Goal: Task Accomplishment & Management: Use online tool/utility

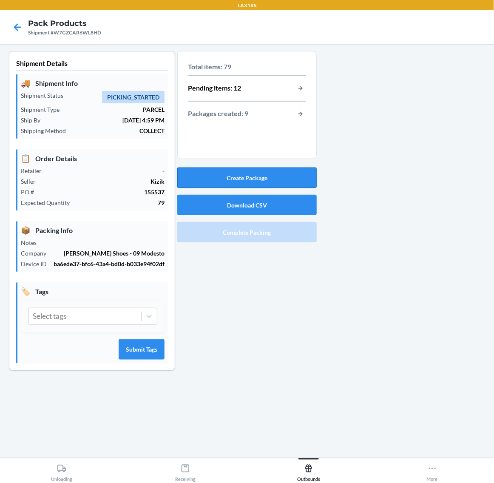
click at [283, 184] on button "Create Package" at bounding box center [247, 178] width 140 height 20
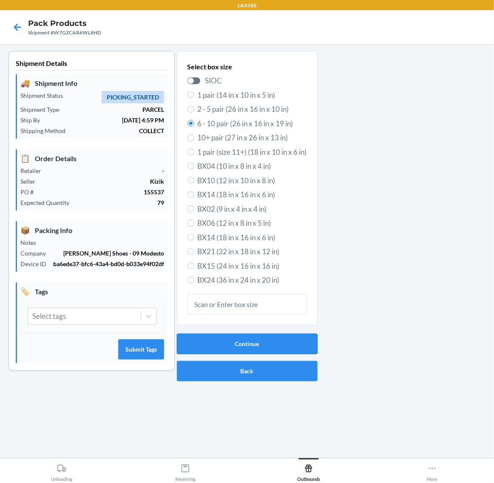
click at [262, 342] on button "Continue" at bounding box center [247, 344] width 141 height 20
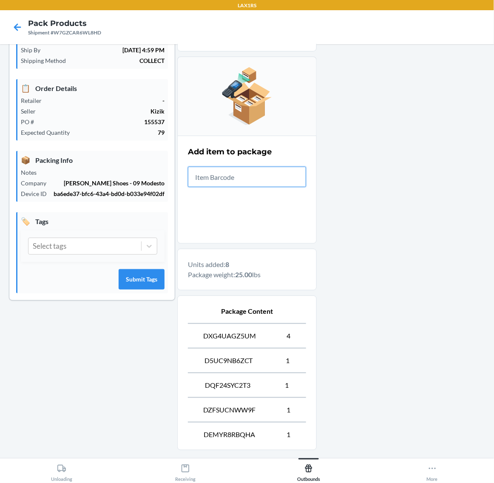
scroll to position [150, 0]
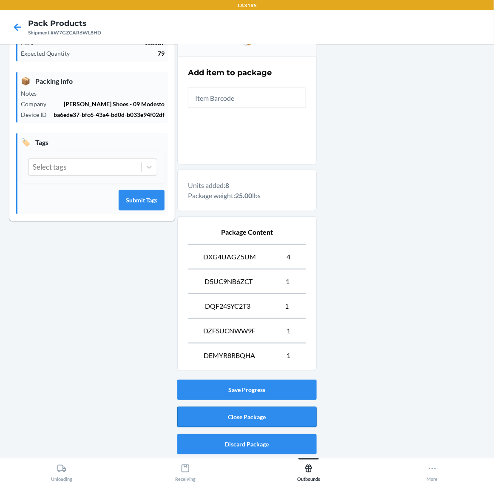
click at [302, 416] on button "Close Package" at bounding box center [247, 417] width 140 height 20
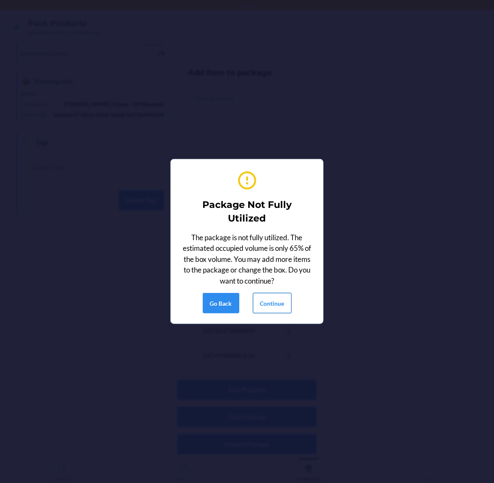
click at [274, 301] on button "Continue" at bounding box center [272, 303] width 39 height 20
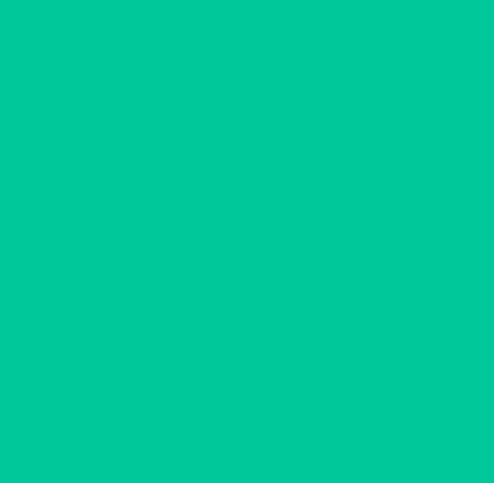
scroll to position [0, 0]
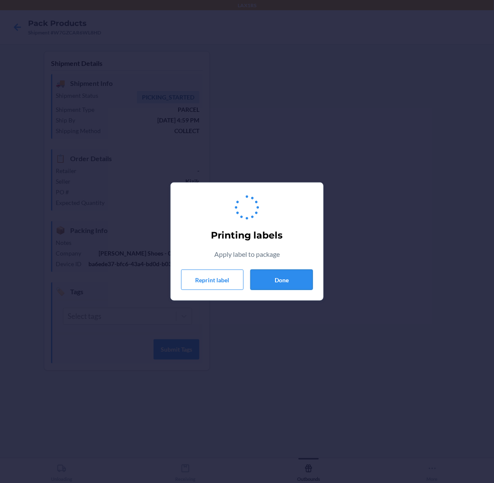
click at [284, 284] on button "Done" at bounding box center [282, 280] width 63 height 20
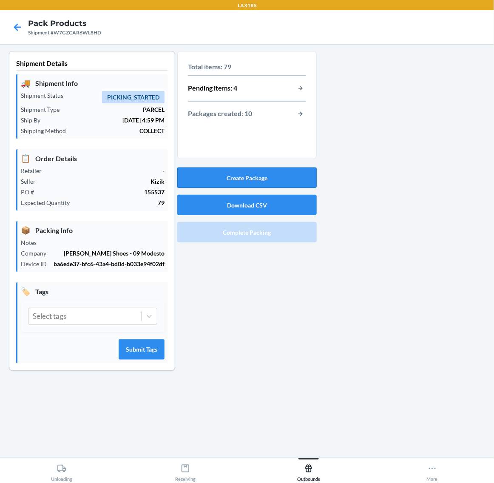
click at [266, 186] on button "Create Package" at bounding box center [247, 178] width 140 height 20
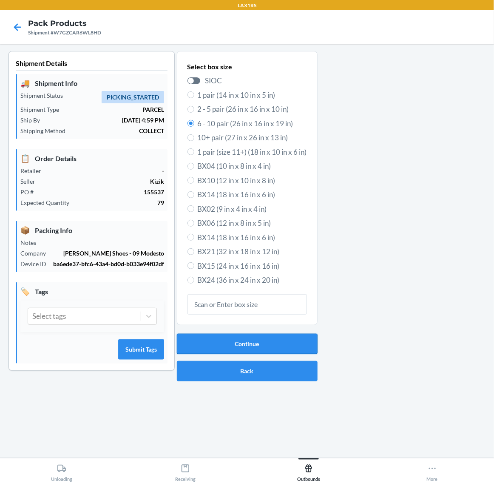
click at [289, 337] on button "Continue" at bounding box center [247, 344] width 141 height 20
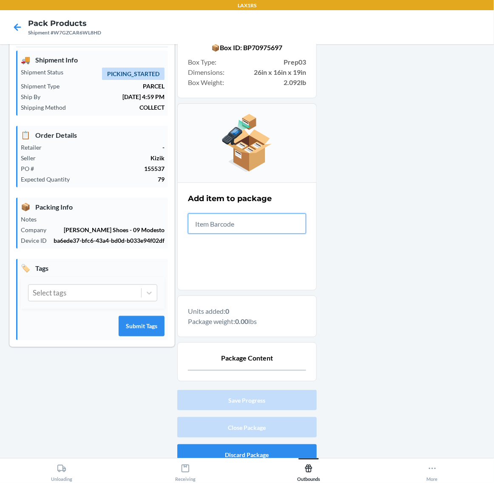
scroll to position [34, 0]
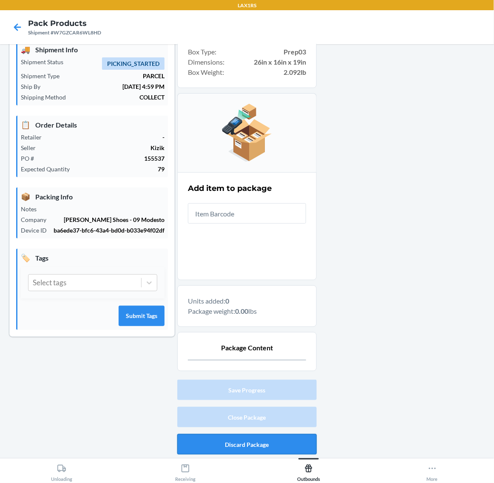
click at [288, 444] on button "Discard Package" at bounding box center [247, 444] width 140 height 20
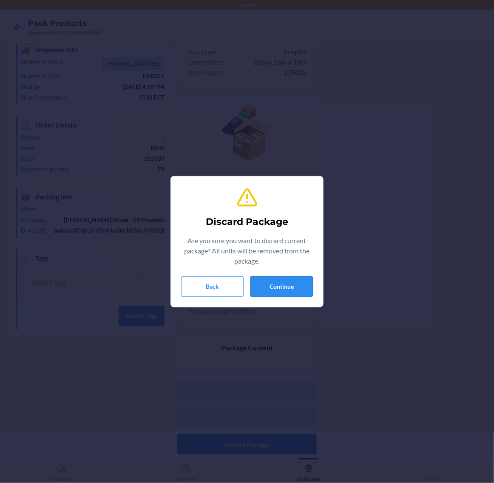
click at [268, 277] on button "Continue" at bounding box center [282, 286] width 63 height 20
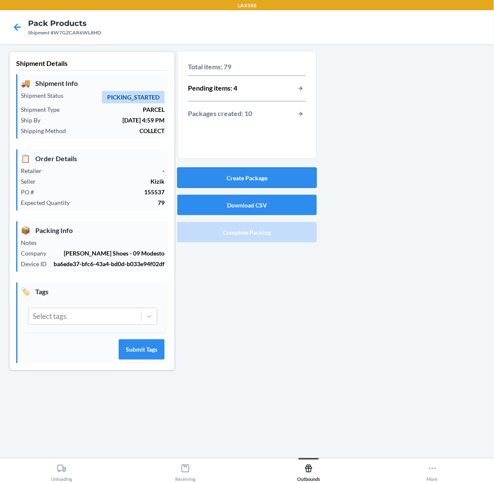
click at [283, 169] on button "Create Package" at bounding box center [247, 178] width 140 height 20
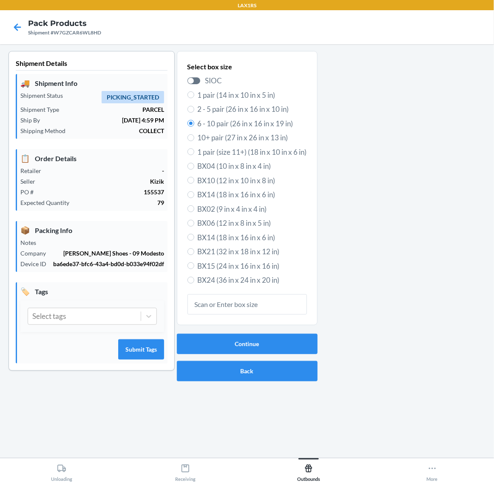
click at [247, 107] on span "2 - 5 pair (26 in x 16 in x 10 in)" at bounding box center [252, 109] width 109 height 11
click at [194, 107] on input "2 - 5 pair (26 in x 16 in x 10 in)" at bounding box center [191, 109] width 7 height 7
radio input "true"
radio input "false"
click at [260, 341] on button "Continue" at bounding box center [247, 344] width 141 height 20
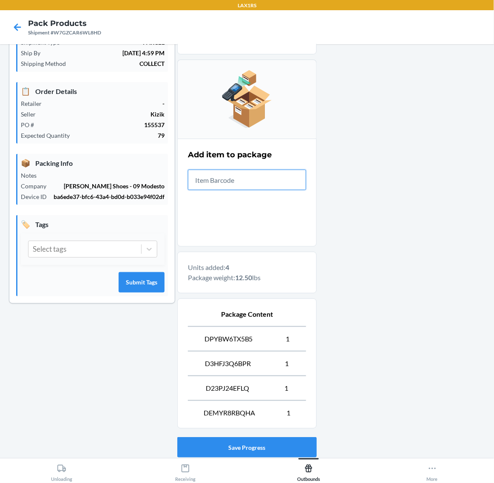
scroll to position [125, 0]
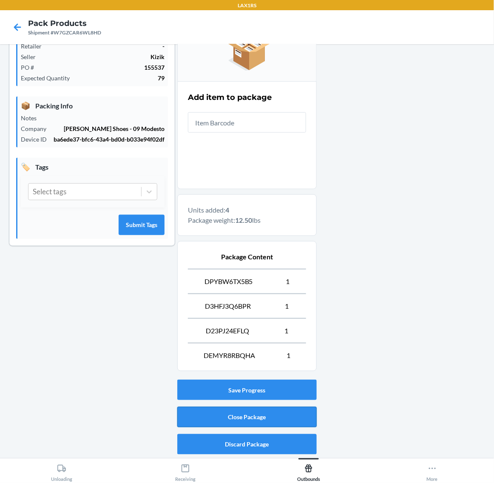
click at [296, 413] on button "Close Package" at bounding box center [247, 417] width 140 height 20
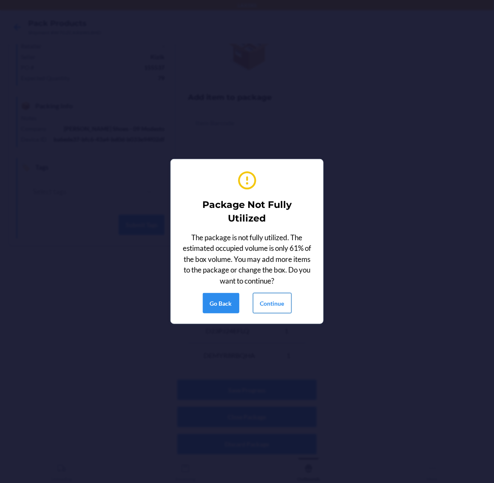
click at [275, 303] on button "Continue" at bounding box center [272, 303] width 39 height 20
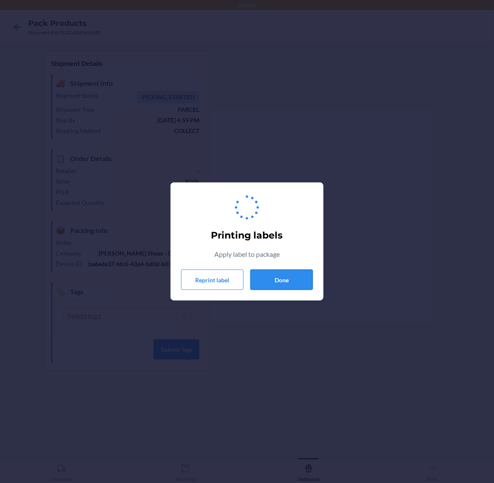
click at [280, 282] on button "Done" at bounding box center [282, 280] width 63 height 20
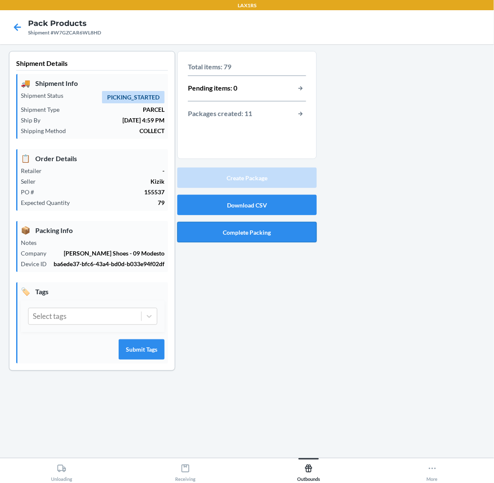
click at [281, 235] on button "Complete Packing" at bounding box center [247, 232] width 140 height 20
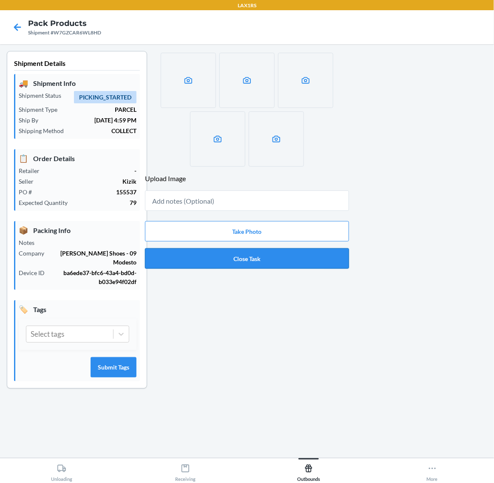
click at [288, 254] on button "Close Task" at bounding box center [247, 258] width 204 height 20
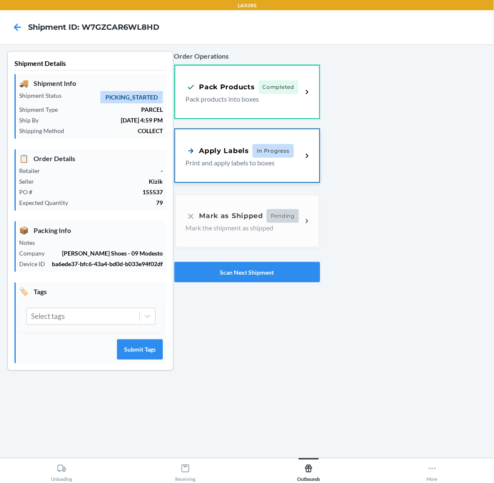
click at [288, 153] on span "In Progress" at bounding box center [273, 151] width 41 height 14
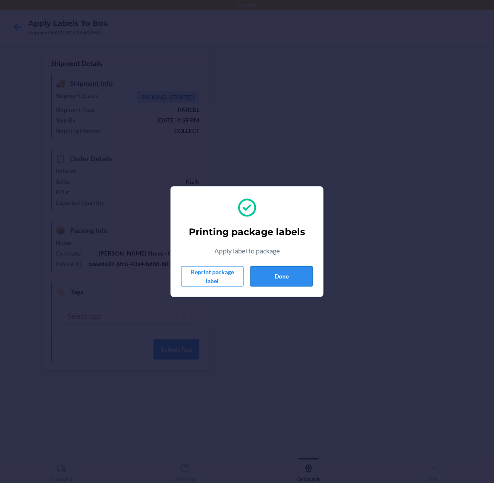
click at [286, 284] on button "Done" at bounding box center [282, 276] width 63 height 20
click at [275, 278] on button "Done" at bounding box center [282, 276] width 63 height 20
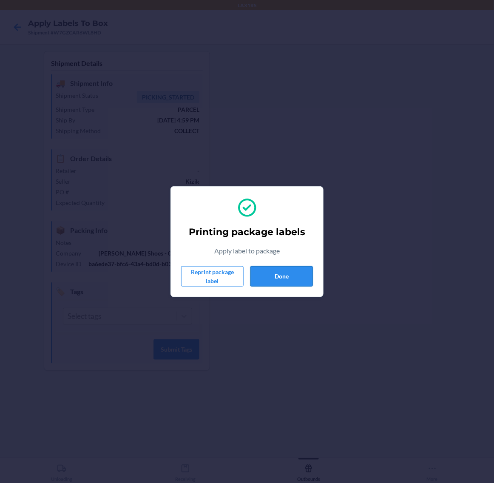
click at [275, 278] on button "Done" at bounding box center [282, 276] width 63 height 20
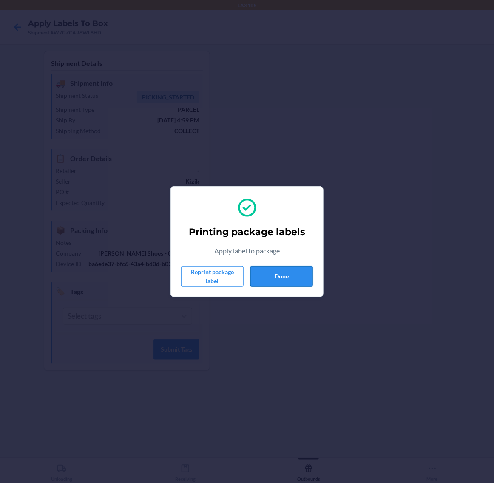
click at [275, 278] on button "Done" at bounding box center [282, 276] width 63 height 20
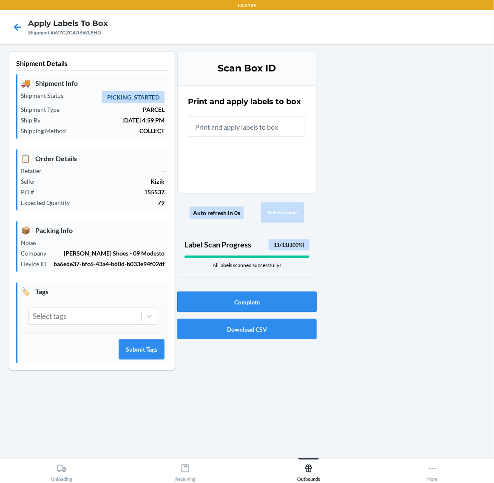
click at [271, 294] on button "Complete" at bounding box center [247, 302] width 140 height 20
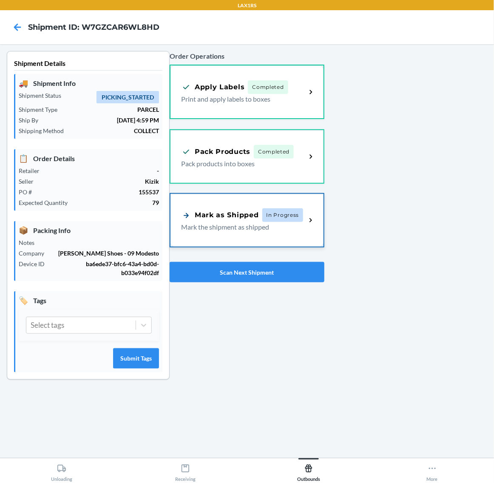
click at [228, 226] on p "Mark the shipment as shipped" at bounding box center [240, 227] width 118 height 10
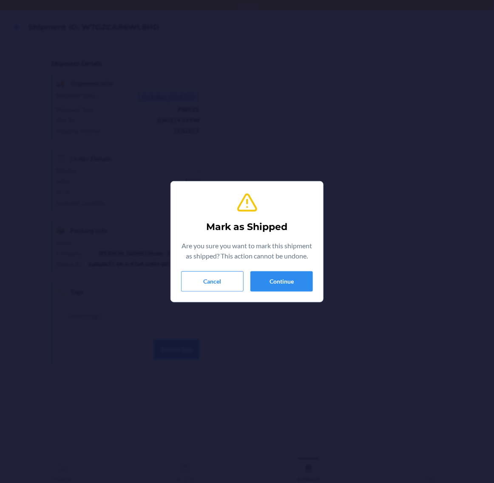
click at [276, 274] on div "Mark as Shipped Are you sure you want to mark this shipment as shipped? This ac…" at bounding box center [247, 241] width 132 height 107
click at [277, 278] on button "Continue" at bounding box center [282, 281] width 63 height 20
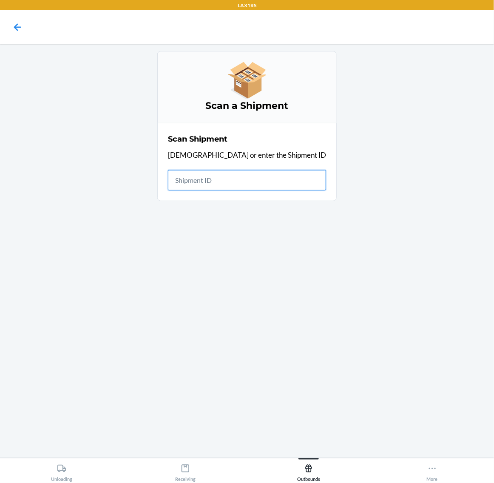
click at [250, 182] on input "text" at bounding box center [247, 180] width 158 height 20
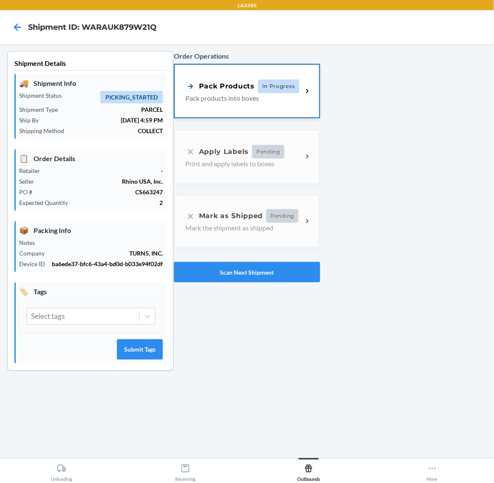
click at [291, 97] on p "Pack products into boxes" at bounding box center [240, 98] width 111 height 10
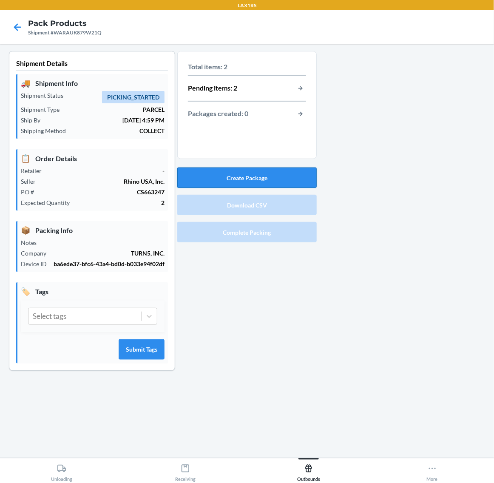
click at [290, 173] on button "Create Package" at bounding box center [247, 178] width 140 height 20
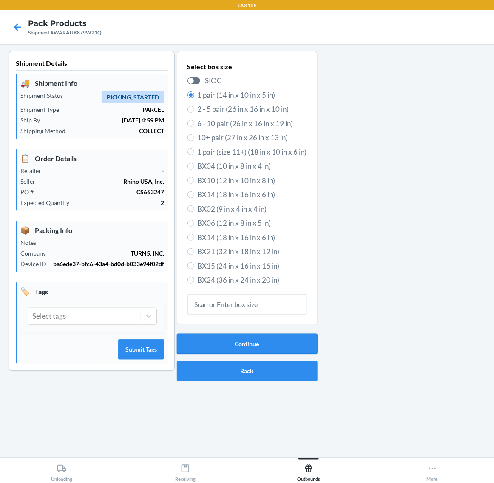
click at [268, 342] on button "Continue" at bounding box center [247, 344] width 141 height 20
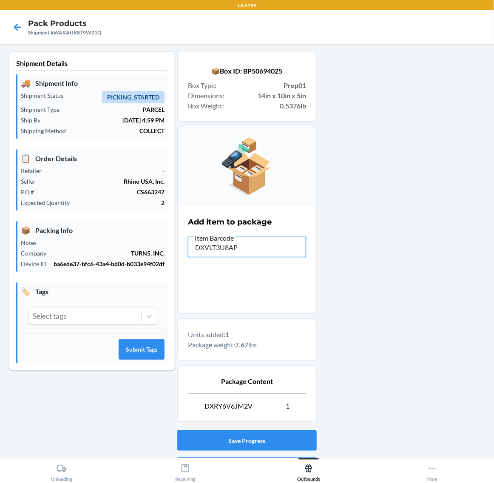
type input "DXVLT3U8APQ"
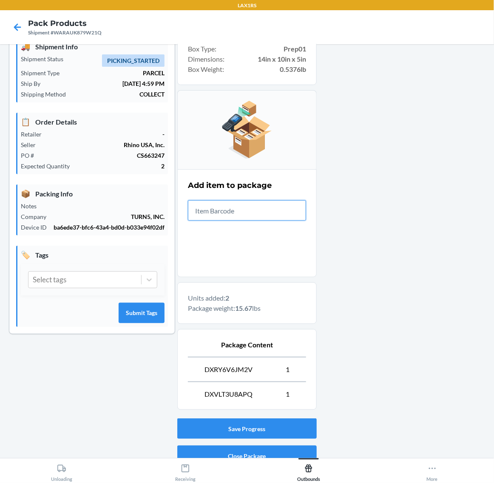
scroll to position [76, 0]
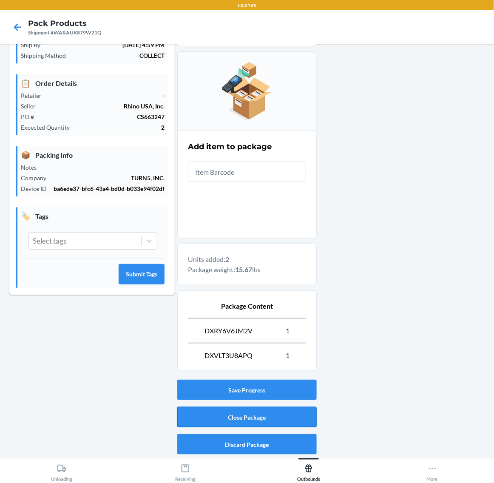
click at [292, 411] on button "Close Package" at bounding box center [247, 417] width 140 height 20
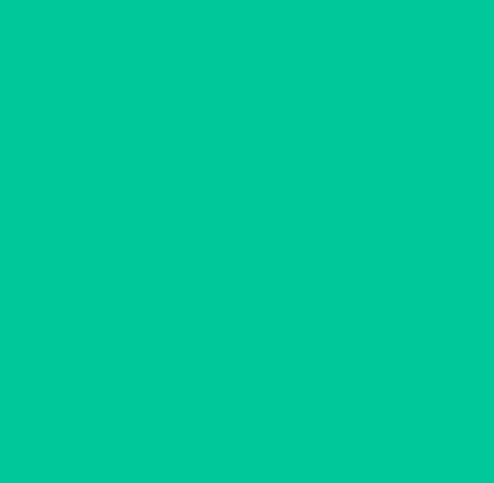
scroll to position [0, 0]
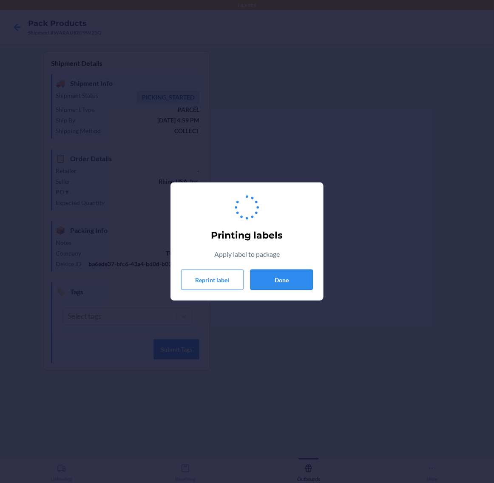
click at [296, 273] on button "Done" at bounding box center [282, 280] width 63 height 20
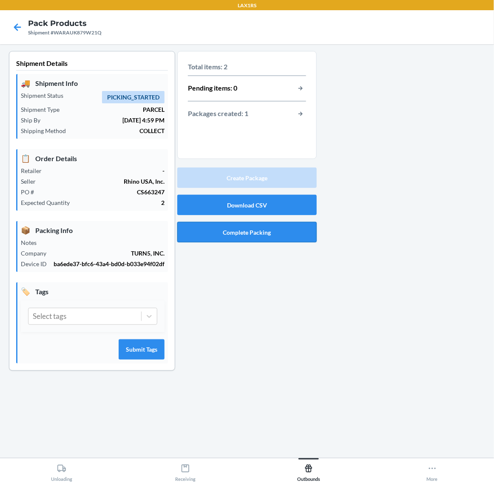
click at [283, 227] on button "Complete Packing" at bounding box center [247, 232] width 140 height 20
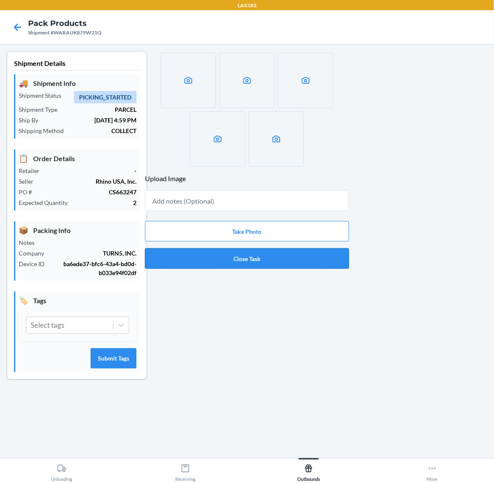
click at [288, 251] on button "Close Task" at bounding box center [247, 258] width 204 height 20
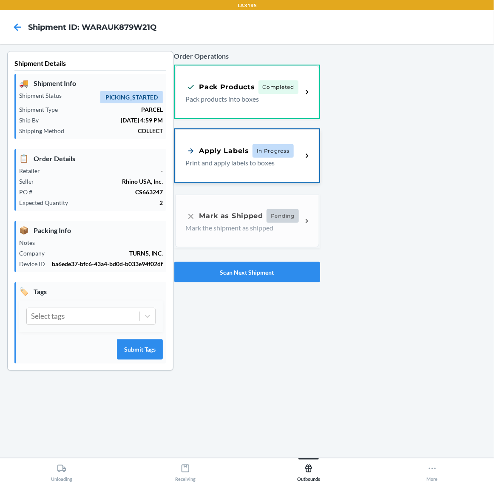
click at [285, 163] on p "Print and apply labels to boxes" at bounding box center [241, 163] width 110 height 10
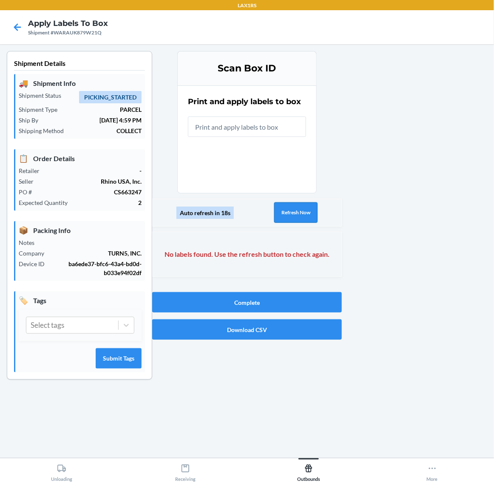
click at [286, 211] on button "Refresh Now" at bounding box center [295, 212] width 43 height 20
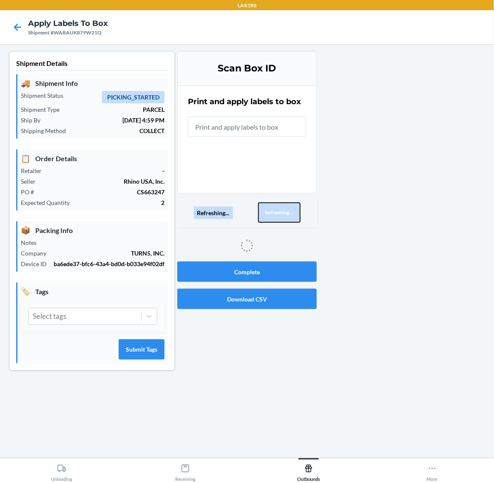
click at [286, 211] on button "Refreshing..." at bounding box center [279, 212] width 43 height 20
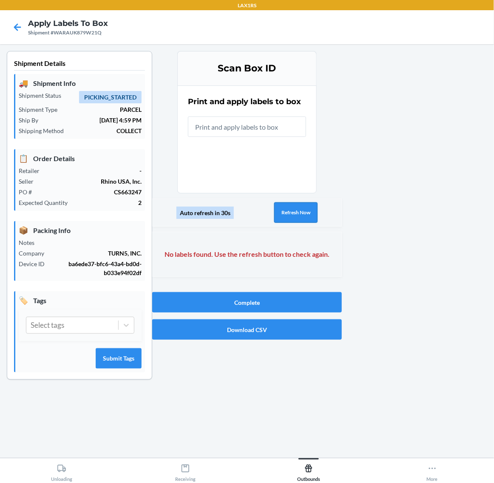
click at [286, 211] on button "Refresh Now" at bounding box center [295, 212] width 43 height 20
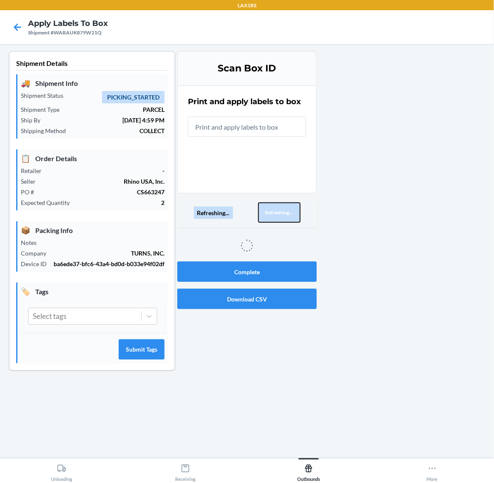
click at [286, 211] on button "Refreshing..." at bounding box center [279, 212] width 43 height 20
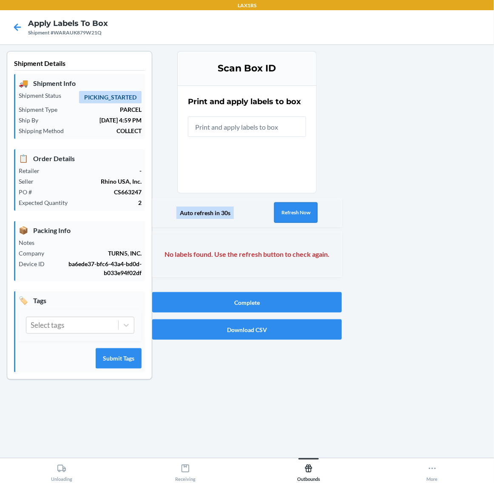
click at [286, 211] on button "Refresh Now" at bounding box center [295, 212] width 43 height 20
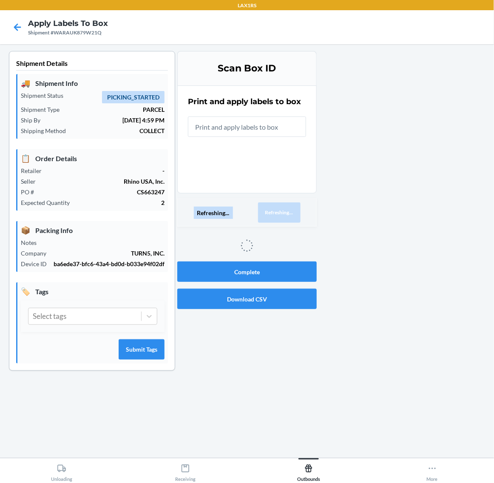
click at [286, 211] on button "Refreshing..." at bounding box center [279, 212] width 43 height 20
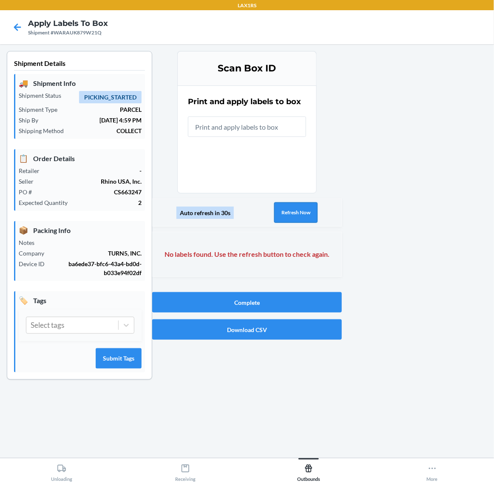
click at [286, 211] on button "Refresh Now" at bounding box center [295, 212] width 43 height 20
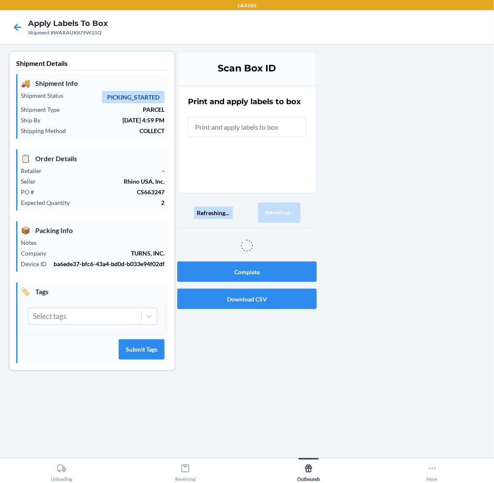
click at [286, 211] on button "Refreshing..." at bounding box center [279, 212] width 43 height 20
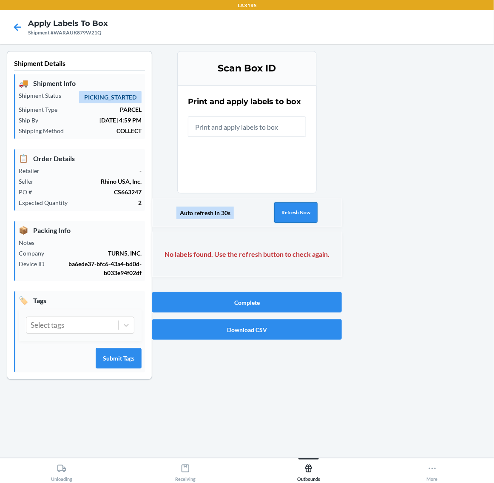
click at [286, 211] on button "Refresh Now" at bounding box center [295, 212] width 43 height 20
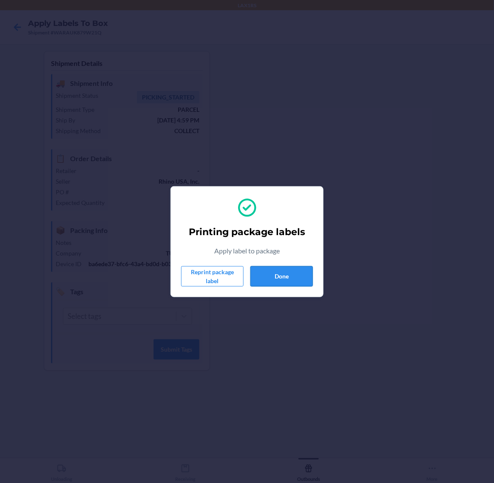
click at [300, 271] on button "Done" at bounding box center [282, 276] width 63 height 20
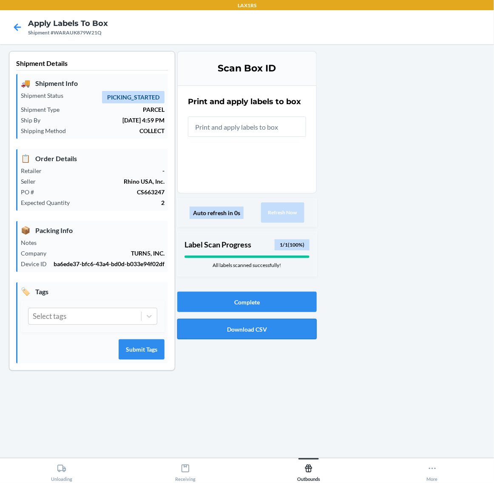
click at [245, 329] on button "Download CSV" at bounding box center [247, 329] width 140 height 20
click at [237, 309] on button "Complete" at bounding box center [247, 302] width 140 height 20
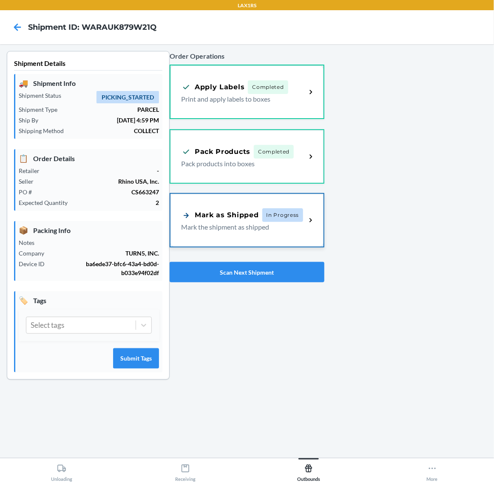
click at [251, 232] on div "Mark as Shipped In Progress Mark the shipment as shipped" at bounding box center [247, 220] width 153 height 53
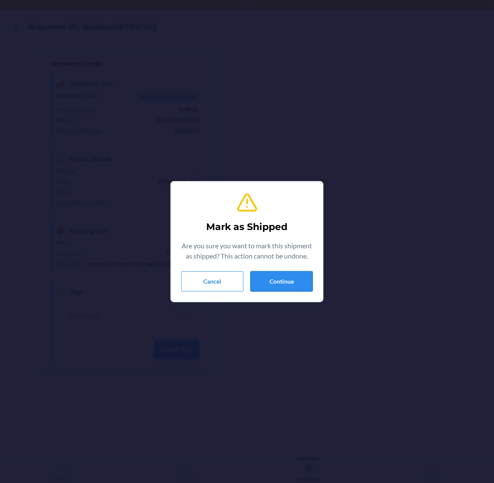
click at [281, 279] on button "Continue" at bounding box center [282, 281] width 63 height 20
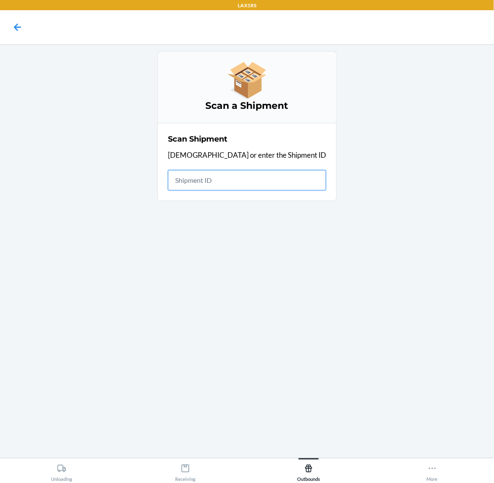
click at [243, 179] on input "text" at bounding box center [247, 180] width 158 height 20
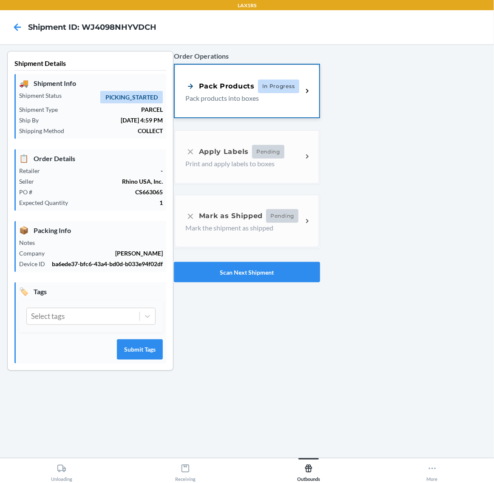
click at [279, 88] on span "In Progress" at bounding box center [278, 87] width 41 height 14
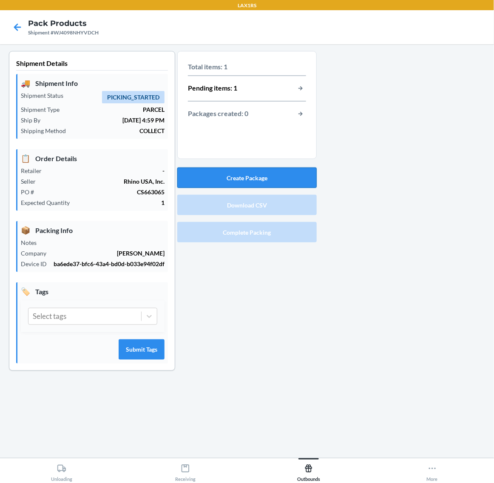
click at [274, 171] on button "Create Package" at bounding box center [247, 178] width 140 height 20
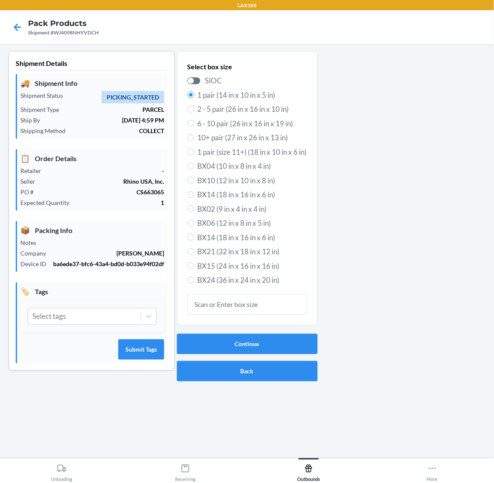
click at [262, 262] on span "BX15 (24 in x 16 in x 16 in)" at bounding box center [252, 266] width 109 height 11
click at [194, 262] on input "BX15 (24 in x 16 in x 16 in)" at bounding box center [191, 265] width 7 height 7
radio input "true"
radio input "false"
click at [274, 336] on button "Continue" at bounding box center [247, 344] width 141 height 20
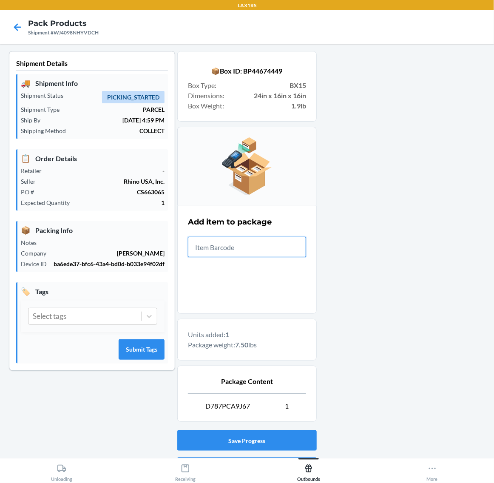
scroll to position [51, 0]
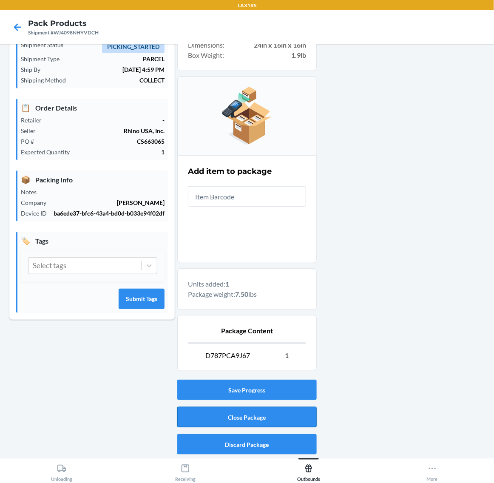
click at [276, 411] on button "Close Package" at bounding box center [247, 417] width 140 height 20
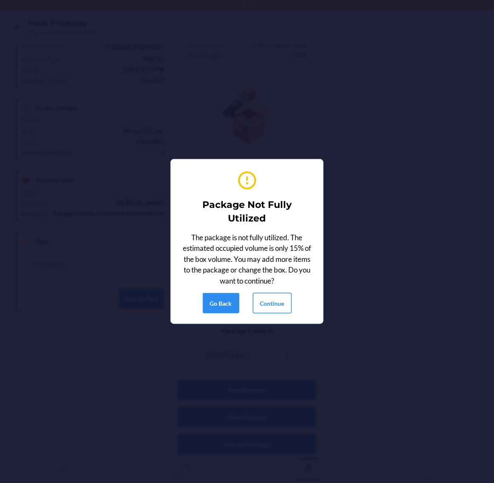
click at [278, 305] on button "Continue" at bounding box center [272, 303] width 39 height 20
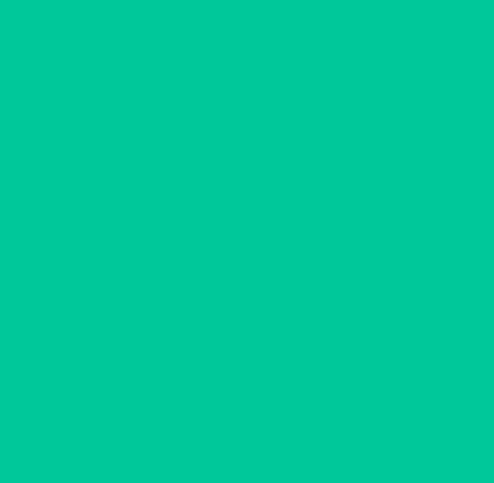
scroll to position [0, 0]
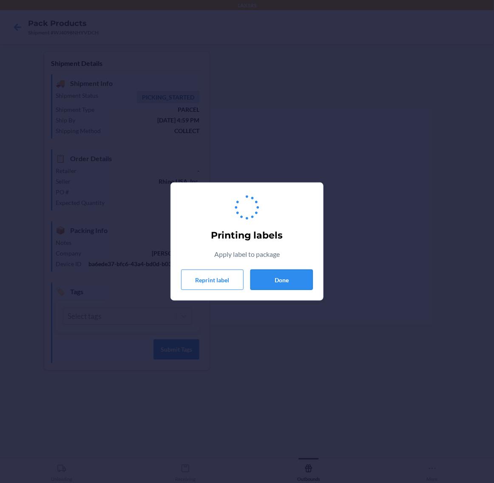
click at [285, 282] on button "Done" at bounding box center [282, 280] width 63 height 20
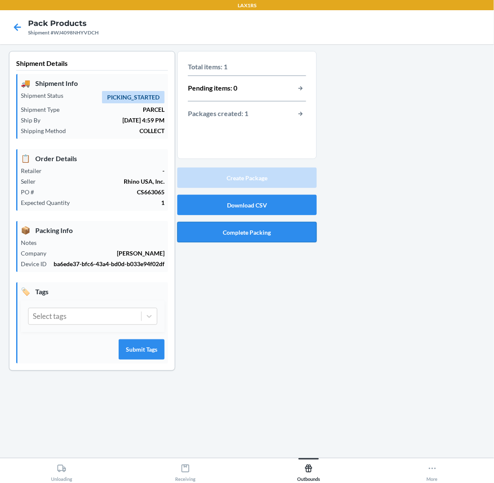
click at [280, 232] on button "Complete Packing" at bounding box center [247, 232] width 140 height 20
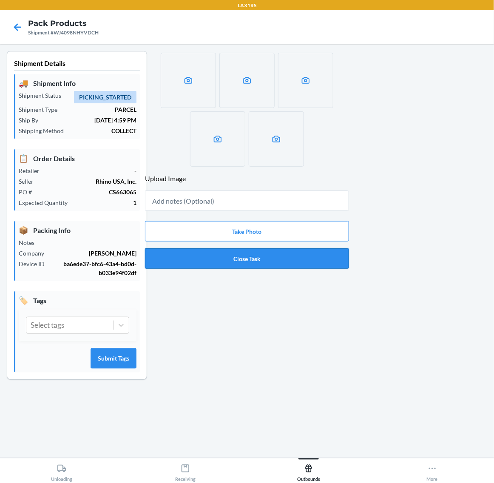
click at [279, 256] on button "Close Task" at bounding box center [247, 258] width 204 height 20
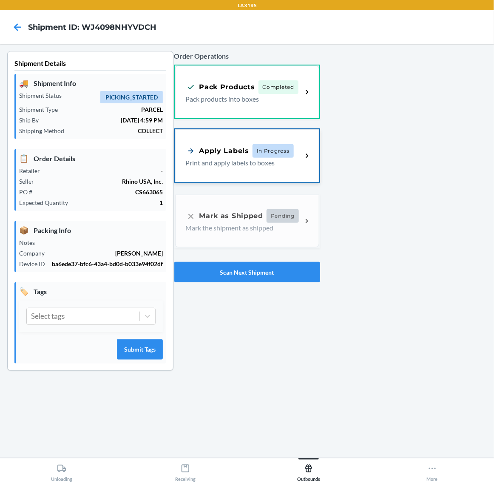
click at [277, 160] on p "Print and apply labels to boxes" at bounding box center [241, 163] width 110 height 10
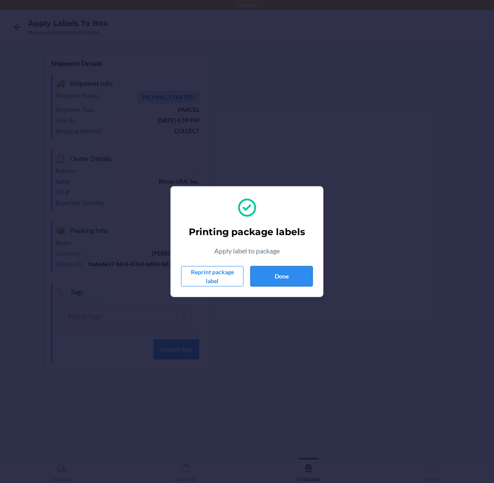
click at [287, 282] on button "Done" at bounding box center [282, 276] width 63 height 20
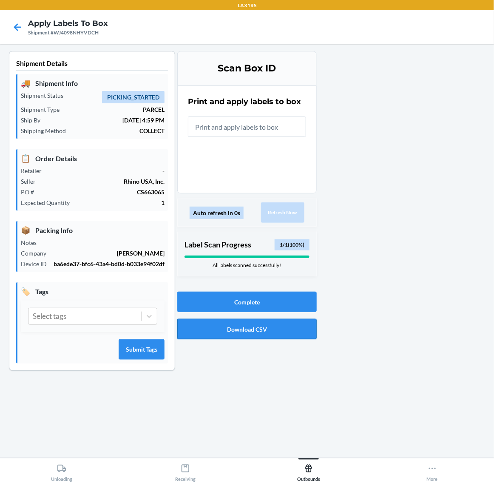
click at [252, 322] on button "Download CSV" at bounding box center [247, 329] width 140 height 20
click at [203, 299] on button "Complete" at bounding box center [247, 302] width 140 height 20
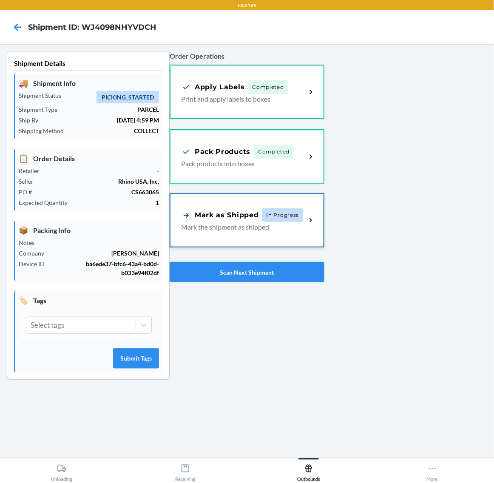
click at [264, 216] on span "In Progress" at bounding box center [282, 215] width 41 height 14
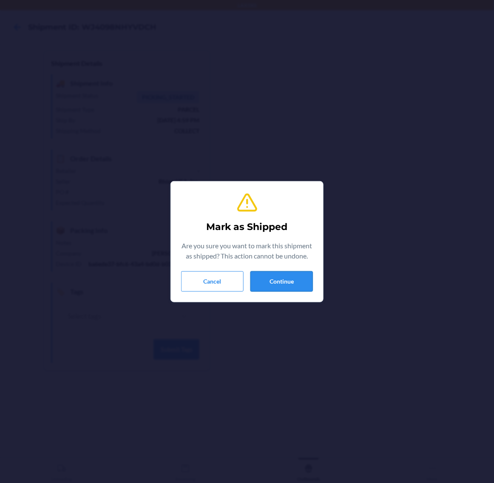
click at [293, 291] on button "Continue" at bounding box center [282, 281] width 63 height 20
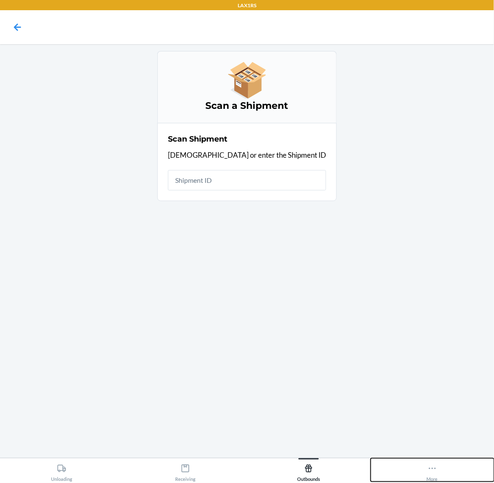
click at [426, 469] on button "More" at bounding box center [433, 470] width 124 height 23
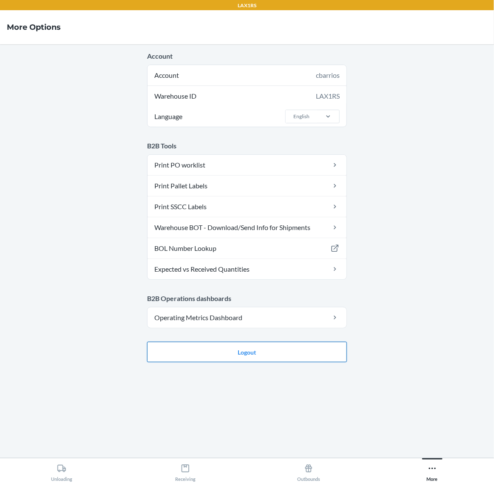
click at [324, 347] on button "Logout" at bounding box center [247, 352] width 200 height 20
